Goal: Task Accomplishment & Management: Manage account settings

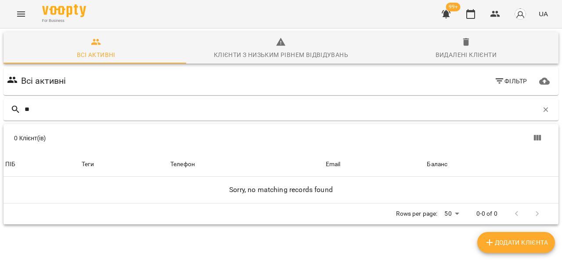
type input "*"
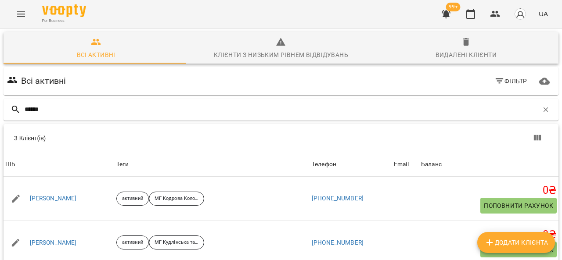
scroll to position [68, 0]
type input "*"
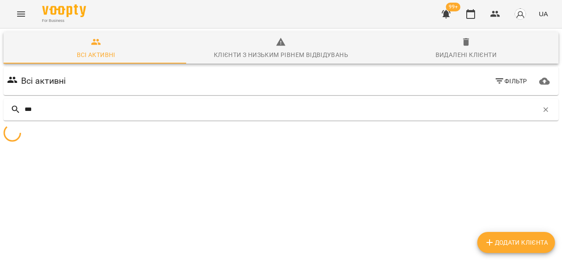
scroll to position [39, 0]
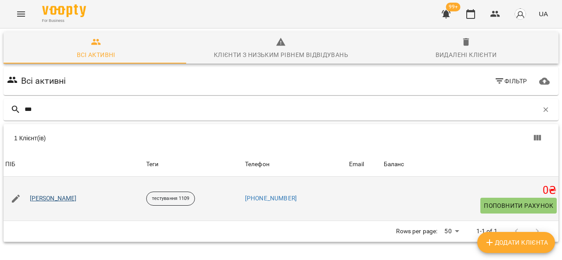
type input "***"
click at [46, 194] on link "[PERSON_NAME]" at bounding box center [53, 198] width 47 height 9
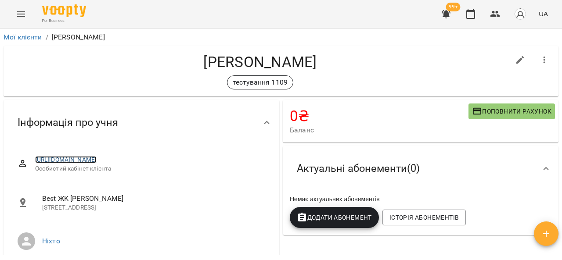
click at [81, 163] on link "[URL][DOMAIN_NAME]" at bounding box center [66, 159] width 62 height 7
click at [18, 35] on link "Мої клієнти" at bounding box center [23, 37] width 39 height 8
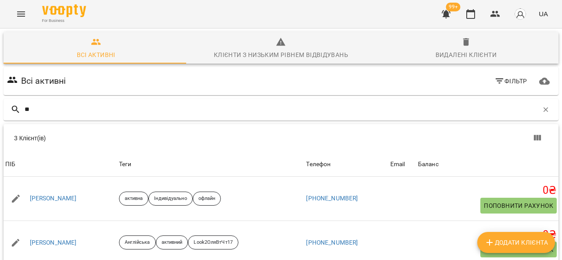
type input "*"
